Goal: Check status: Check status

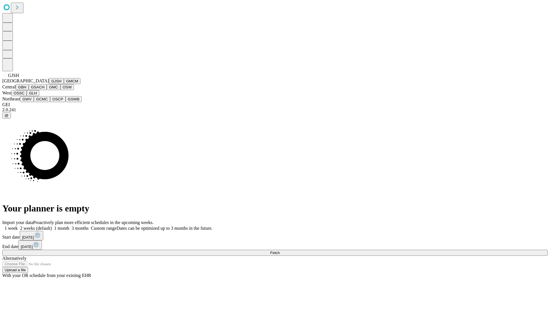
click at [49, 84] on button "GJSH" at bounding box center [56, 81] width 15 height 6
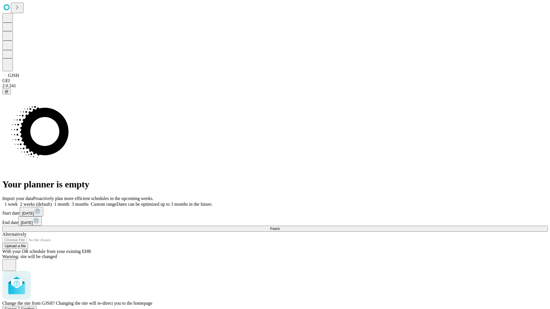
click at [35, 307] on span "Confirm" at bounding box center [27, 309] width 13 height 4
click at [69, 202] on label "1 month" at bounding box center [60, 204] width 17 height 5
click at [280, 227] on span "Fetch" at bounding box center [274, 229] width 9 height 4
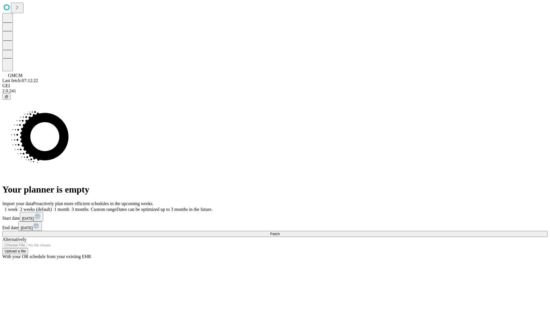
click at [69, 207] on label "1 month" at bounding box center [60, 209] width 17 height 5
click at [280, 232] on span "Fetch" at bounding box center [274, 234] width 9 height 4
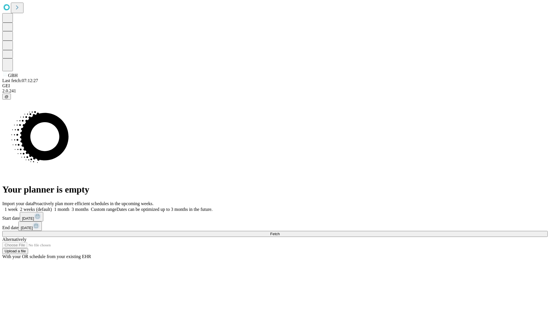
click at [69, 207] on label "1 month" at bounding box center [60, 209] width 17 height 5
click at [280, 232] on span "Fetch" at bounding box center [274, 234] width 9 height 4
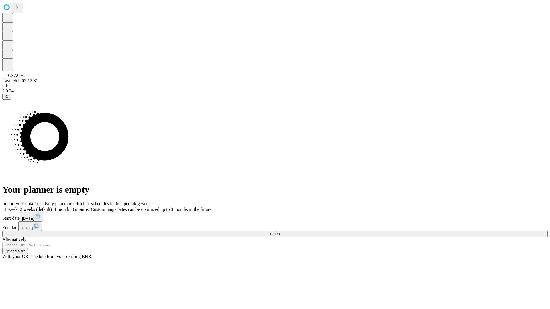
click at [69, 207] on label "1 month" at bounding box center [60, 209] width 17 height 5
click at [280, 232] on span "Fetch" at bounding box center [274, 234] width 9 height 4
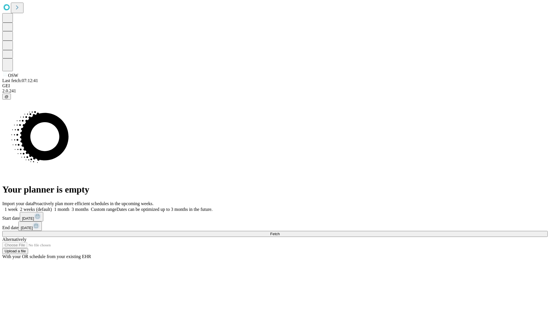
click at [69, 207] on label "1 month" at bounding box center [60, 209] width 17 height 5
click at [280, 232] on span "Fetch" at bounding box center [274, 234] width 9 height 4
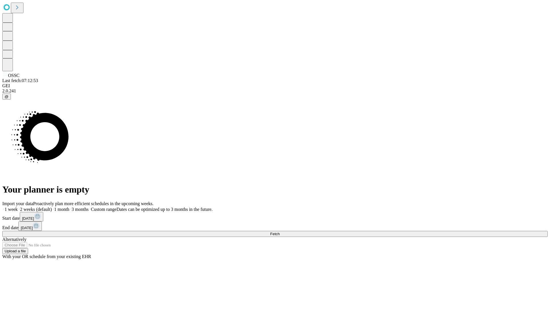
click at [280, 232] on span "Fetch" at bounding box center [274, 234] width 9 height 4
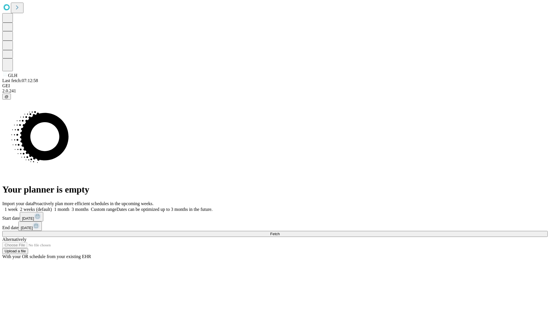
click at [69, 207] on label "1 month" at bounding box center [60, 209] width 17 height 5
click at [280, 232] on span "Fetch" at bounding box center [274, 234] width 9 height 4
click at [69, 207] on label "1 month" at bounding box center [60, 209] width 17 height 5
click at [280, 232] on span "Fetch" at bounding box center [274, 234] width 9 height 4
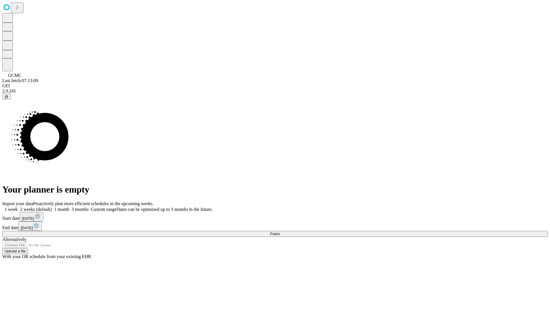
click at [69, 207] on label "1 month" at bounding box center [60, 209] width 17 height 5
click at [280, 232] on span "Fetch" at bounding box center [274, 234] width 9 height 4
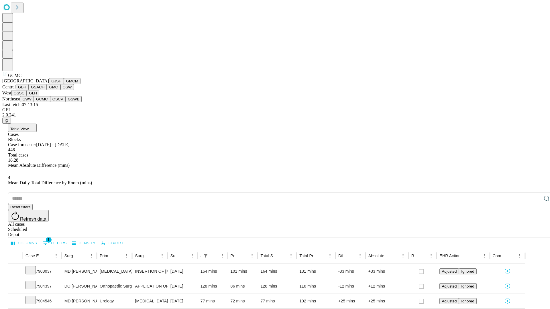
click at [50, 102] on button "OSCP" at bounding box center [57, 99] width 15 height 6
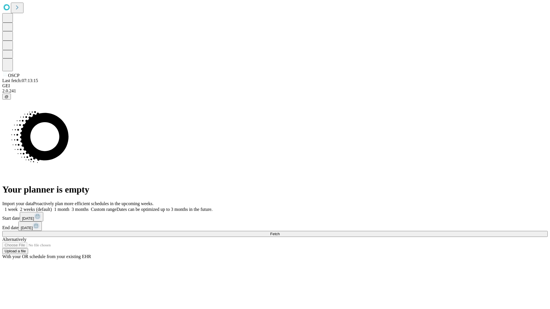
click at [69, 207] on label "1 month" at bounding box center [60, 209] width 17 height 5
click at [280, 232] on span "Fetch" at bounding box center [274, 234] width 9 height 4
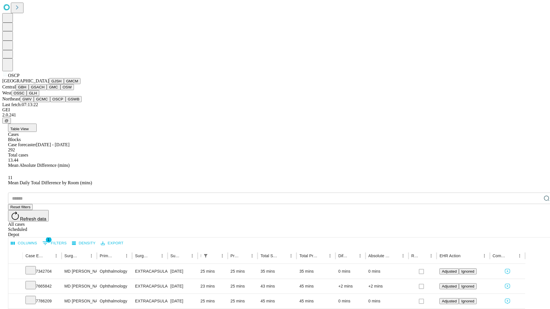
click at [66, 102] on button "GSWB" at bounding box center [74, 99] width 16 height 6
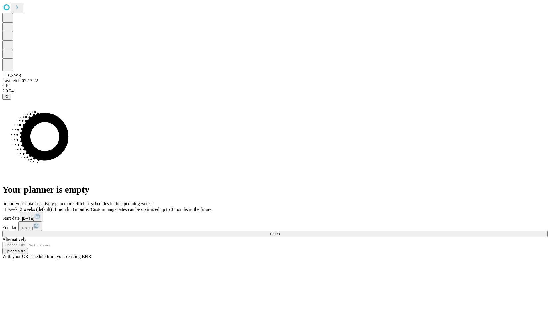
click at [69, 207] on label "1 month" at bounding box center [60, 209] width 17 height 5
click at [280, 232] on span "Fetch" at bounding box center [274, 234] width 9 height 4
